Goal: Task Accomplishment & Management: Complete application form

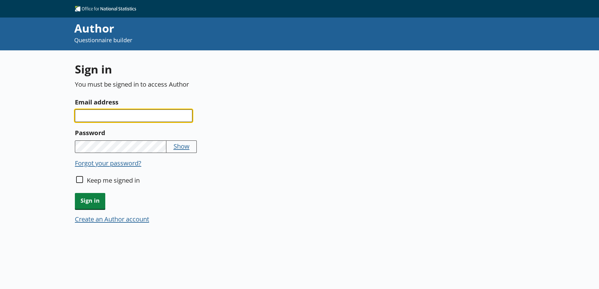
click at [86, 120] on input "Email address" at bounding box center [133, 116] width 117 height 13
type input "a"
type input "[PERSON_NAME]"
click at [81, 113] on input "Email address" at bounding box center [133, 116] width 117 height 13
type input "[PERSON_NAME][EMAIL_ADDRESS][PERSON_NAME][DOMAIN_NAME]"
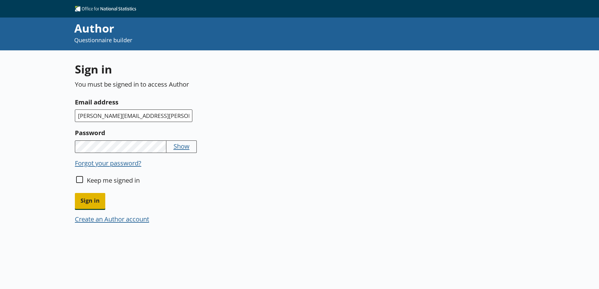
click at [86, 199] on span "Sign in" at bounding box center [90, 201] width 30 height 16
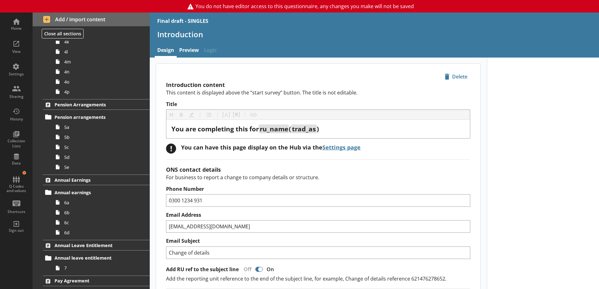
scroll to position [543, 0]
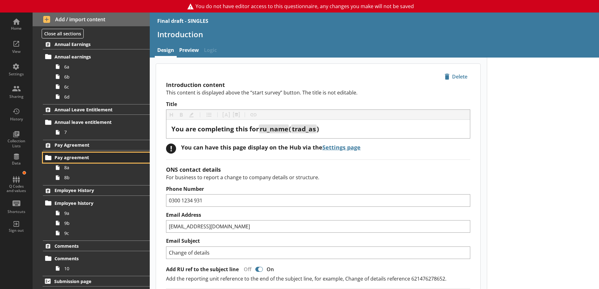
click at [68, 161] on span "Pay agreement" at bounding box center [92, 158] width 77 height 6
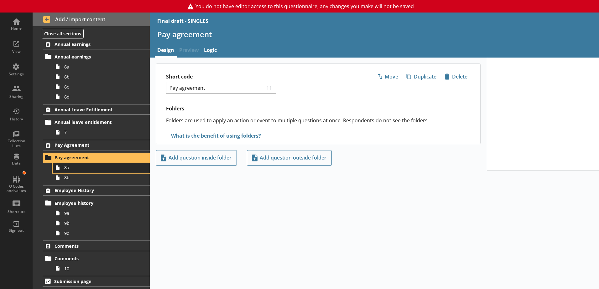
click at [76, 168] on span "8a" at bounding box center [98, 168] width 69 height 6
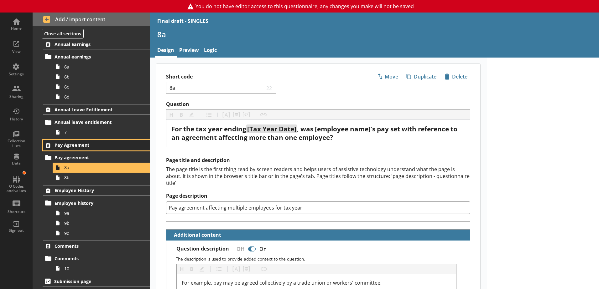
click at [69, 145] on span "Pay Agreement" at bounding box center [92, 145] width 77 height 6
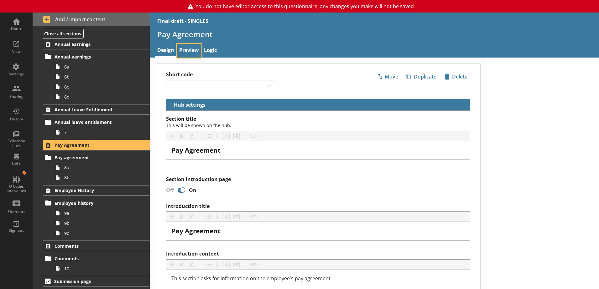
click at [193, 52] on link "Preview" at bounding box center [189, 50] width 25 height 13
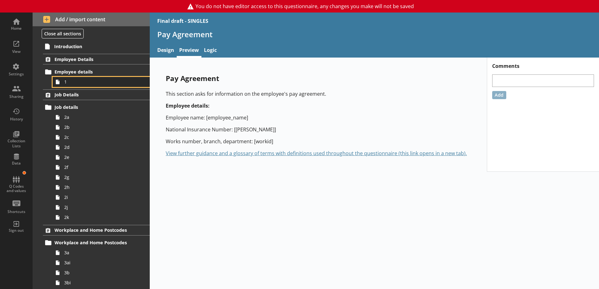
click at [64, 82] on link "1" at bounding box center [101, 82] width 97 height 10
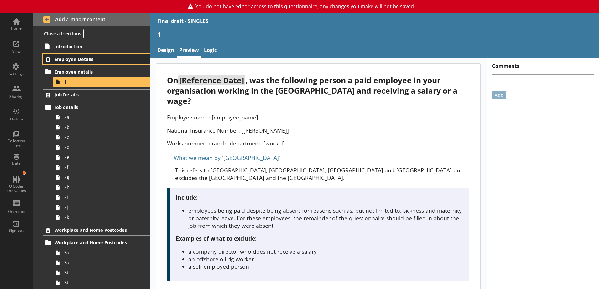
click at [65, 56] on span "Employee Details" at bounding box center [92, 59] width 77 height 6
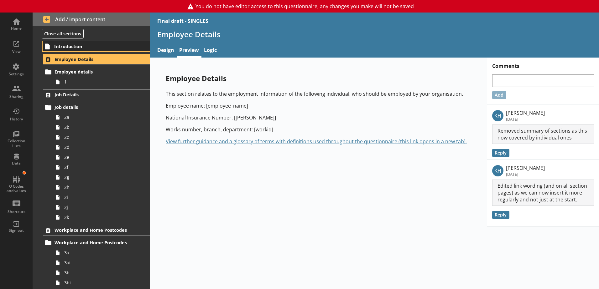
click at [65, 46] on span "Introduction" at bounding box center [92, 47] width 77 height 6
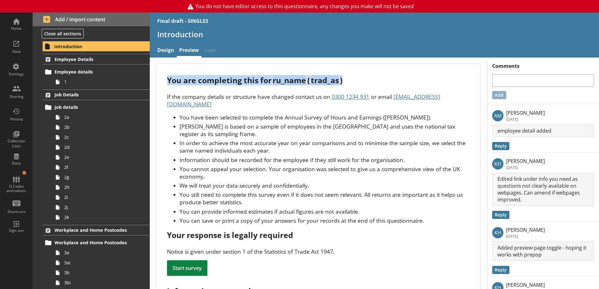
drag, startPoint x: 168, startPoint y: 81, endPoint x: 353, endPoint y: 78, distance: 185.0
click at [353, 78] on div "You are completing this for ru_name ( trad_as )" at bounding box center [318, 80] width 302 height 10
copy div "You are completing this for ru_name ( trad_as )"
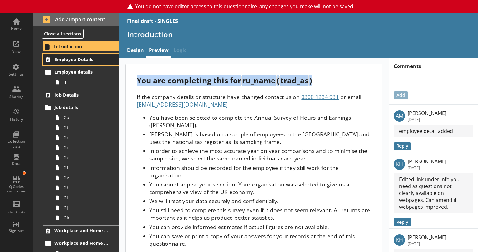
click at [69, 57] on span "Employee Details" at bounding box center [81, 59] width 54 height 6
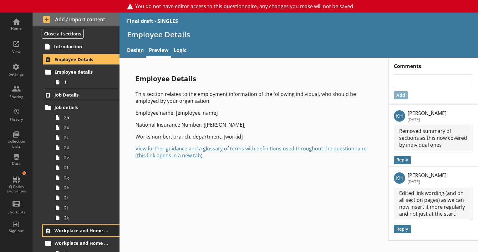
click at [74, 232] on span "Workplace and Home Postcodes" at bounding box center [81, 230] width 54 height 6
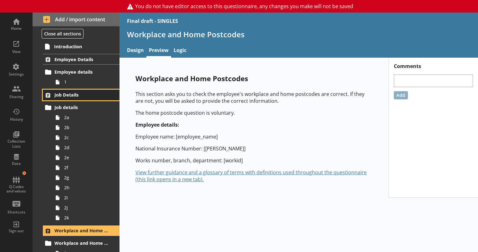
click at [64, 96] on span "Job Details" at bounding box center [81, 95] width 54 height 6
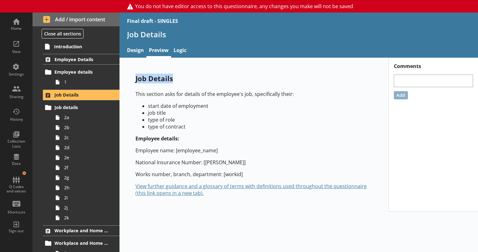
drag, startPoint x: 136, startPoint y: 79, endPoint x: 183, endPoint y: 79, distance: 47.9
click at [183, 79] on p "Job Details" at bounding box center [254, 79] width 237 height 10
click at [76, 55] on link "Employee Details" at bounding box center [81, 59] width 77 height 11
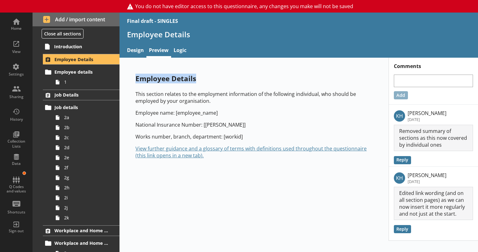
drag, startPoint x: 136, startPoint y: 79, endPoint x: 208, endPoint y: 80, distance: 71.7
click at [208, 80] on p "Employee Details" at bounding box center [254, 79] width 237 height 10
copy p "Employee Details"
click at [67, 82] on span "1" at bounding box center [87, 82] width 47 height 6
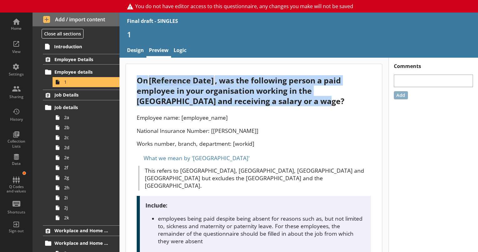
drag, startPoint x: 139, startPoint y: 81, endPoint x: 311, endPoint y: 102, distance: 173.2
click at [311, 102] on div "On [Reference Date] , was the following person a paid employee in your organisa…" at bounding box center [254, 90] width 234 height 31
copy div "On [Reference Date] , was the following person a paid employee in your organisa…"
click at [74, 94] on span "Job Details" at bounding box center [81, 95] width 54 height 6
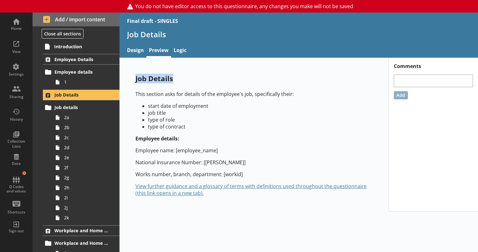
drag, startPoint x: 136, startPoint y: 80, endPoint x: 176, endPoint y: 79, distance: 40.4
click at [176, 79] on p "Job Details" at bounding box center [254, 79] width 237 height 10
copy p "Job Details"
click at [60, 109] on span "Job details" at bounding box center [81, 107] width 54 height 6
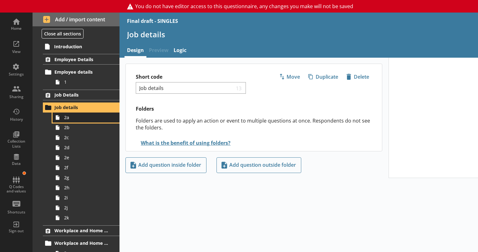
click at [61, 117] on icon at bounding box center [58, 117] width 10 height 10
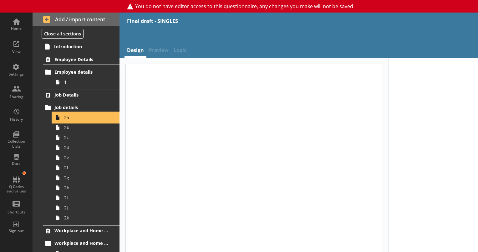
type textarea "x"
select select "mm/yyyy"
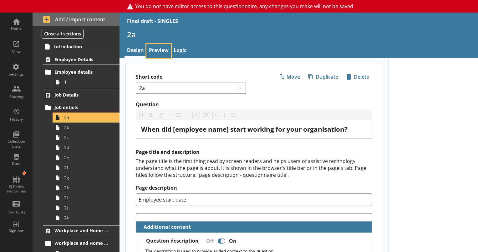
click at [159, 49] on link "Preview" at bounding box center [158, 50] width 25 height 13
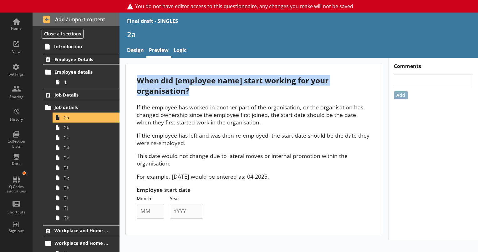
drag, startPoint x: 137, startPoint y: 77, endPoint x: 220, endPoint y: 92, distance: 84.0
click at [220, 92] on div "When did [employee name] start working for your organisation?" at bounding box center [254, 85] width 234 height 21
copy div "When did [employee name] start working for your organisation?"
click at [68, 128] on span "2b" at bounding box center [87, 127] width 47 height 6
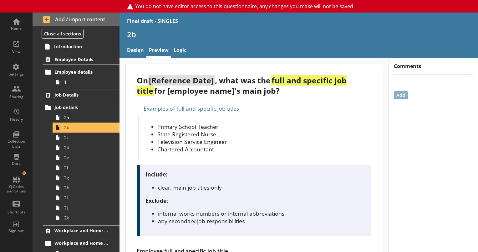
drag, startPoint x: 137, startPoint y: 80, endPoint x: 289, endPoint y: 91, distance: 152.6
click at [289, 91] on div "On [Reference Date] , what was the full and specific job title for [employee na…" at bounding box center [254, 85] width 234 height 21
copy div "On [Reference Date] , what was the full and specific job title for [employee na…"
click at [65, 138] on span "2c" at bounding box center [87, 137] width 47 height 6
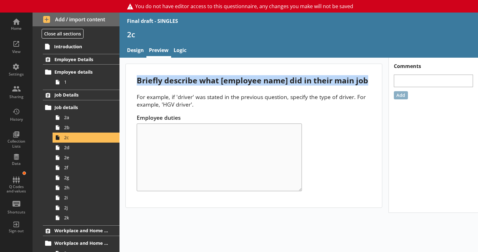
drag, startPoint x: 138, startPoint y: 80, endPoint x: 381, endPoint y: 77, distance: 243.2
click at [381, 77] on div "Briefly describe what [employee name] did in their main job For example, if 'dr…" at bounding box center [254, 135] width 256 height 143
copy div "Briefly describe what [employee name] did in their main job"
click at [63, 150] on link "2d" at bounding box center [86, 147] width 67 height 10
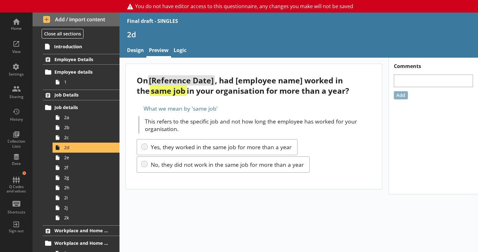
drag, startPoint x: 137, startPoint y: 79, endPoint x: 352, endPoint y: 92, distance: 215.5
click at [352, 92] on div "On [Reference Date] , had [employee name] worked in the same job in your organi…" at bounding box center [254, 85] width 234 height 21
copy div "On [Reference Date] , had [employee name] worked in the same job in your organi…"
click at [69, 160] on link "2e" at bounding box center [86, 157] width 67 height 10
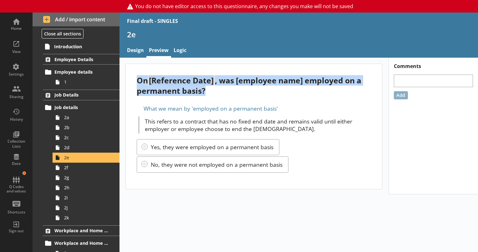
drag, startPoint x: 138, startPoint y: 78, endPoint x: 243, endPoint y: 93, distance: 106.3
click at [243, 93] on div "On [Reference Date] , was [employee name] employed on a permanent basis?" at bounding box center [254, 85] width 234 height 21
copy div "On [Reference Date] , was [employee name] employed on a permanent basis?"
click at [70, 169] on span "2f" at bounding box center [87, 167] width 47 height 6
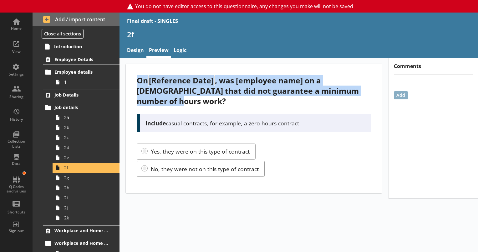
drag, startPoint x: 138, startPoint y: 80, endPoint x: 370, endPoint y: 91, distance: 232.2
click at [370, 91] on div "On [Reference Date] , was [employee name] on a [DEMOGRAPHIC_DATA] that did not …" at bounding box center [254, 90] width 234 height 31
copy div "On [Reference Date] , was [employee name] on a [DEMOGRAPHIC_DATA] that did not …"
click at [77, 180] on span "2g" at bounding box center [87, 177] width 47 height 6
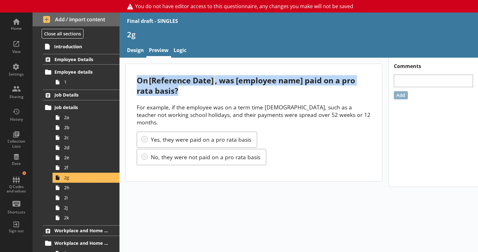
drag, startPoint x: 137, startPoint y: 80, endPoint x: 262, endPoint y: 90, distance: 125.3
click at [262, 90] on div "On [Reference Date] , was [employee name] paid on a pro rata basis?" at bounding box center [254, 85] width 234 height 21
click at [65, 191] on link "2h" at bounding box center [86, 187] width 67 height 10
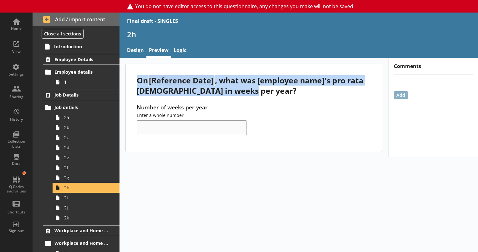
drag, startPoint x: 137, startPoint y: 78, endPoint x: 299, endPoint y: 91, distance: 162.4
click at [299, 91] on div "On [Reference Date] , what was [employee name]'s pro rata [DEMOGRAPHIC_DATA] in…" at bounding box center [254, 85] width 234 height 21
click at [69, 199] on span "2i" at bounding box center [87, 197] width 47 height 6
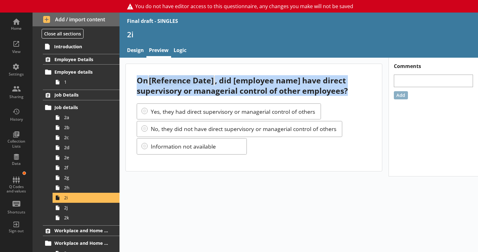
drag, startPoint x: 139, startPoint y: 80, endPoint x: 358, endPoint y: 92, distance: 219.4
click at [358, 91] on div "On [Reference Date] , did [employee name] have direct supervisory or managerial…" at bounding box center [254, 85] width 234 height 21
